Goal: Check status: Check status

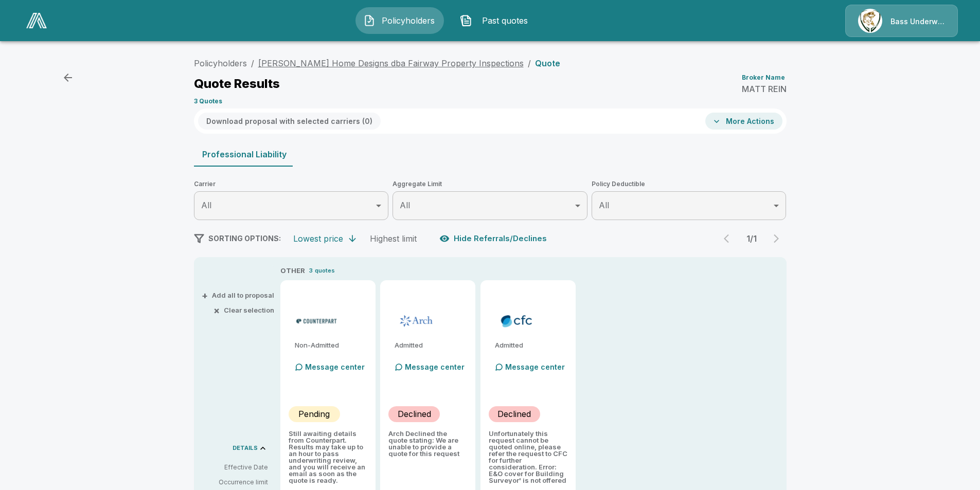
click at [348, 65] on link "[PERSON_NAME] Home Designs dba Fairway Property Inspections" at bounding box center [390, 63] width 265 height 10
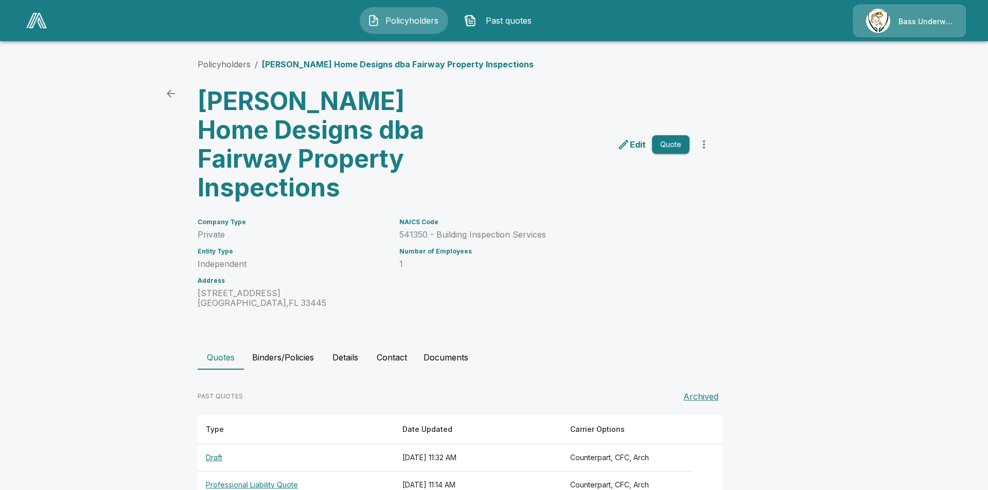
click at [275, 472] on th "Professional Liability Quote" at bounding box center [296, 485] width 196 height 27
